Goal: Task Accomplishment & Management: Use online tool/utility

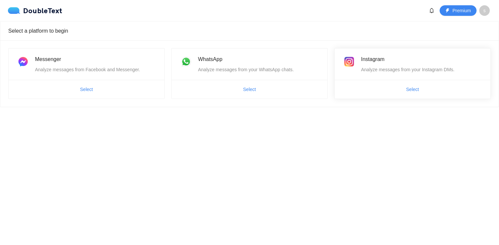
click at [399, 92] on span "Select" at bounding box center [413, 89] width 156 height 11
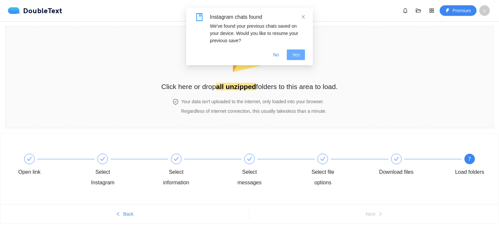
click at [296, 57] on span "Yes" at bounding box center [296, 54] width 8 height 7
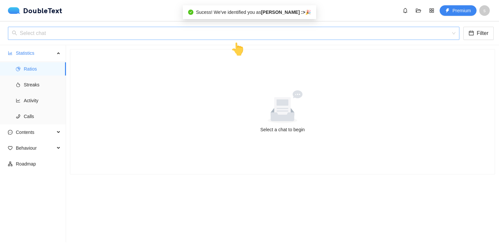
click at [226, 34] on input "search" at bounding box center [231, 33] width 439 height 13
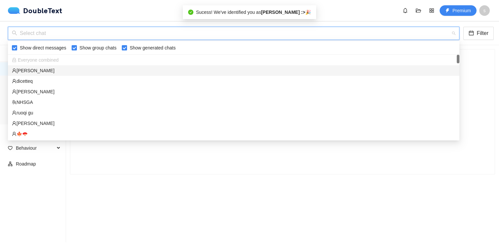
click at [200, 68] on div "[PERSON_NAME]" at bounding box center [234, 70] width 444 height 7
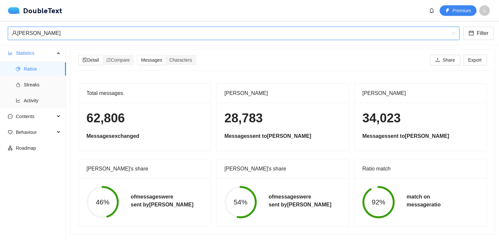
click at [22, 14] on div "DoubleText" at bounding box center [37, 11] width 58 height 8
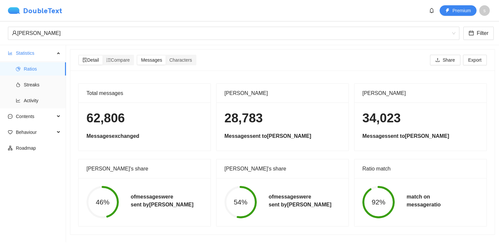
click at [22, 11] on img at bounding box center [15, 10] width 15 height 7
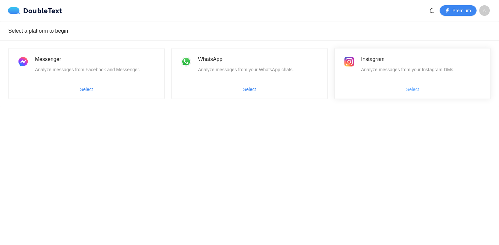
click at [409, 94] on button "Select" at bounding box center [412, 89] width 23 height 11
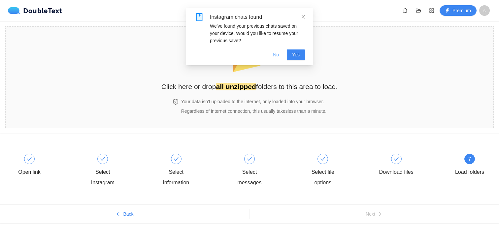
click at [273, 53] on span "No" at bounding box center [276, 54] width 6 height 7
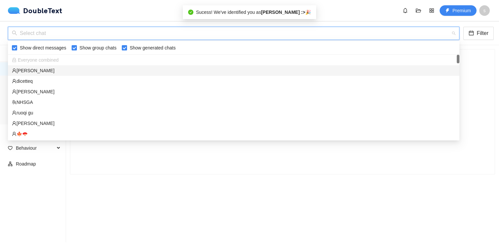
click at [157, 36] on input "search" at bounding box center [231, 33] width 439 height 13
click at [153, 68] on div "[PERSON_NAME]" at bounding box center [234, 70] width 444 height 7
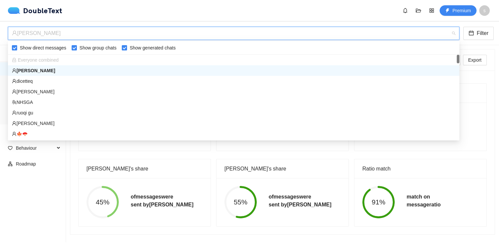
click at [73, 37] on div "[PERSON_NAME]" at bounding box center [231, 33] width 438 height 13
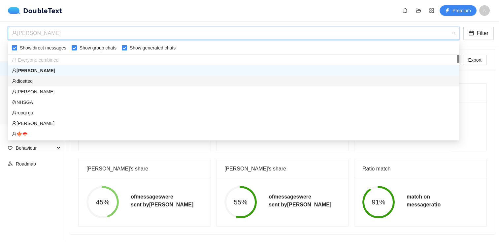
click at [71, 79] on div "dicetteq" at bounding box center [234, 81] width 444 height 7
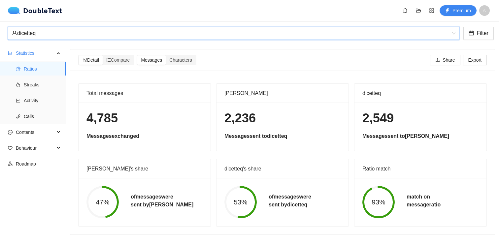
click at [121, 31] on div "dicetteq" at bounding box center [231, 33] width 438 height 13
click at [297, 30] on div "dicetteq" at bounding box center [231, 33] width 438 height 13
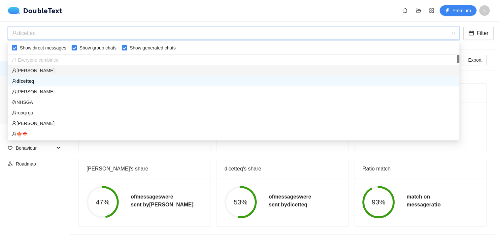
click at [246, 67] on div "[PERSON_NAME]" at bounding box center [234, 70] width 452 height 11
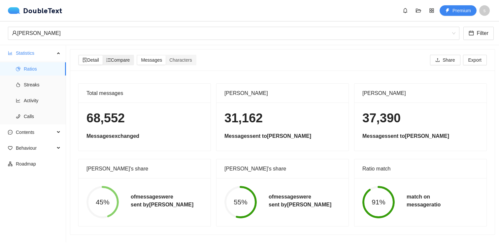
click at [110, 57] on div "Compare" at bounding box center [118, 59] width 31 height 9
click at [103, 55] on input "Compare" at bounding box center [103, 55] width 0 height 0
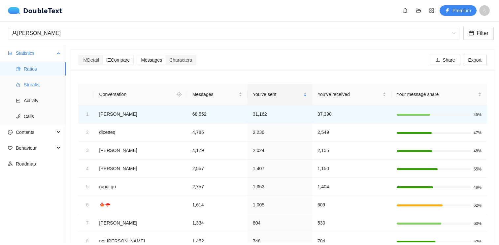
click at [40, 80] on span "Streaks" at bounding box center [42, 84] width 37 height 13
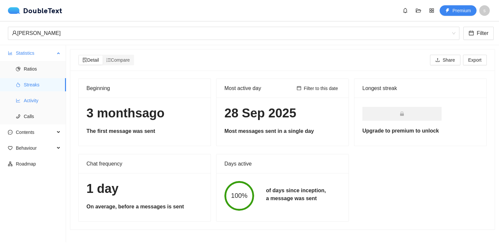
click at [44, 97] on span "Activity" at bounding box center [42, 100] width 37 height 13
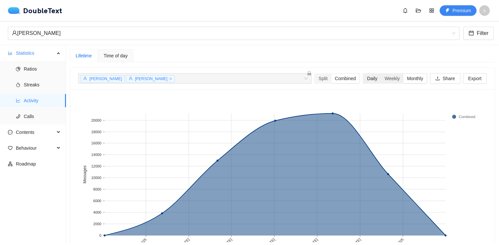
click at [370, 83] on div "Daily" at bounding box center [372, 78] width 17 height 9
click at [364, 74] on input "Daily" at bounding box center [364, 74] width 0 height 0
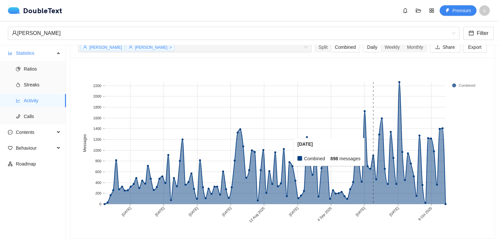
scroll to position [32, 0]
click at [44, 132] on span "Contents" at bounding box center [35, 132] width 39 height 13
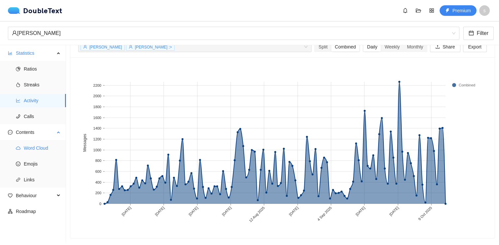
click at [40, 147] on span "Word Cloud" at bounding box center [42, 148] width 37 height 13
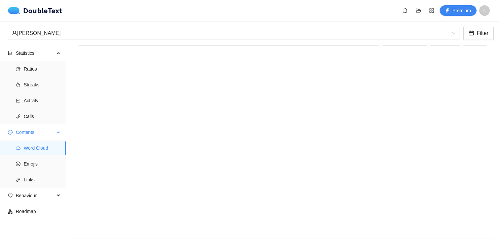
scroll to position [20, 0]
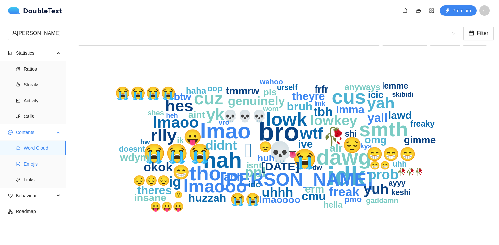
click at [44, 165] on span "Emojis" at bounding box center [42, 163] width 37 height 13
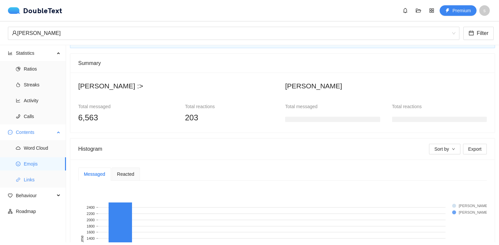
click at [40, 184] on span "Links" at bounding box center [42, 179] width 37 height 13
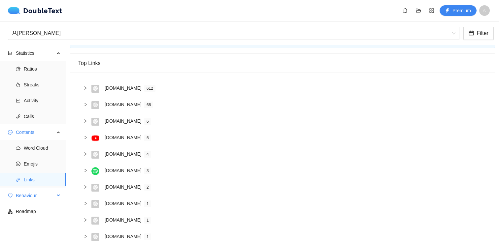
click at [55, 196] on div "Behaviour" at bounding box center [33, 195] width 66 height 13
click at [47, 209] on span "Engagement" at bounding box center [42, 211] width 37 height 13
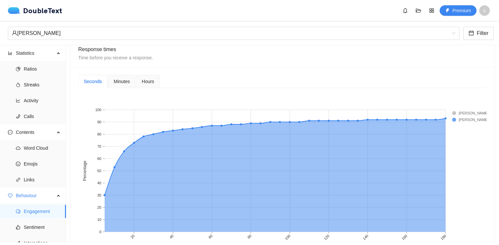
scroll to position [270, 0]
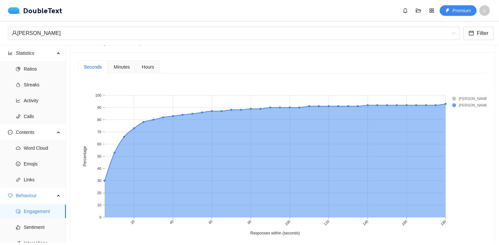
click at [118, 66] on span "Minutes" at bounding box center [122, 67] width 16 height 5
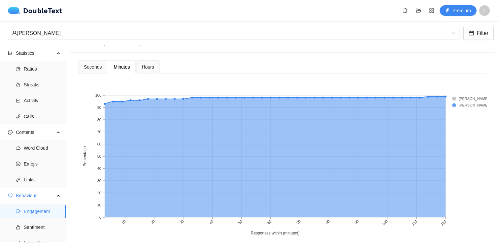
click at [146, 66] on span "Hours" at bounding box center [148, 67] width 12 height 5
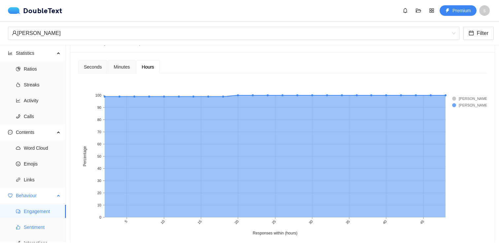
click at [53, 232] on span "Sentiment" at bounding box center [42, 227] width 37 height 13
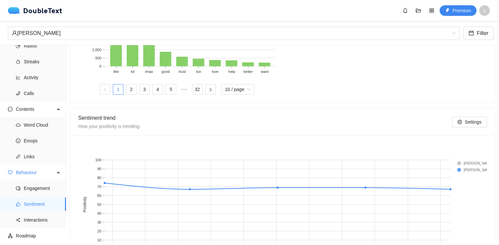
scroll to position [347, 0]
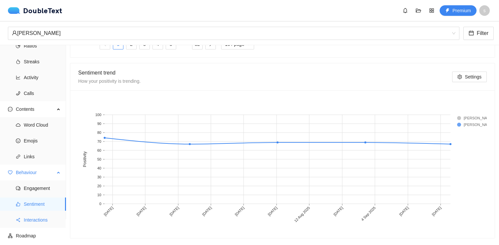
click at [48, 222] on span "Interactions" at bounding box center [42, 220] width 37 height 13
